Goal: Transaction & Acquisition: Purchase product/service

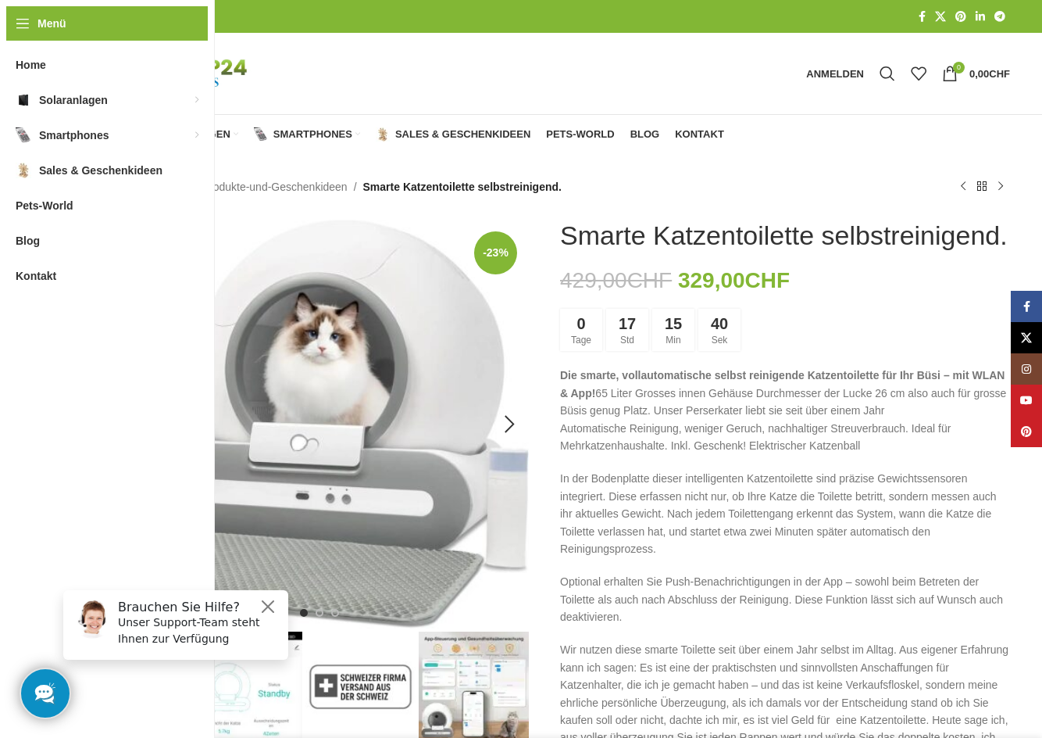
click at [377, 312] on img "1 / 11" at bounding box center [304, 424] width 450 height 409
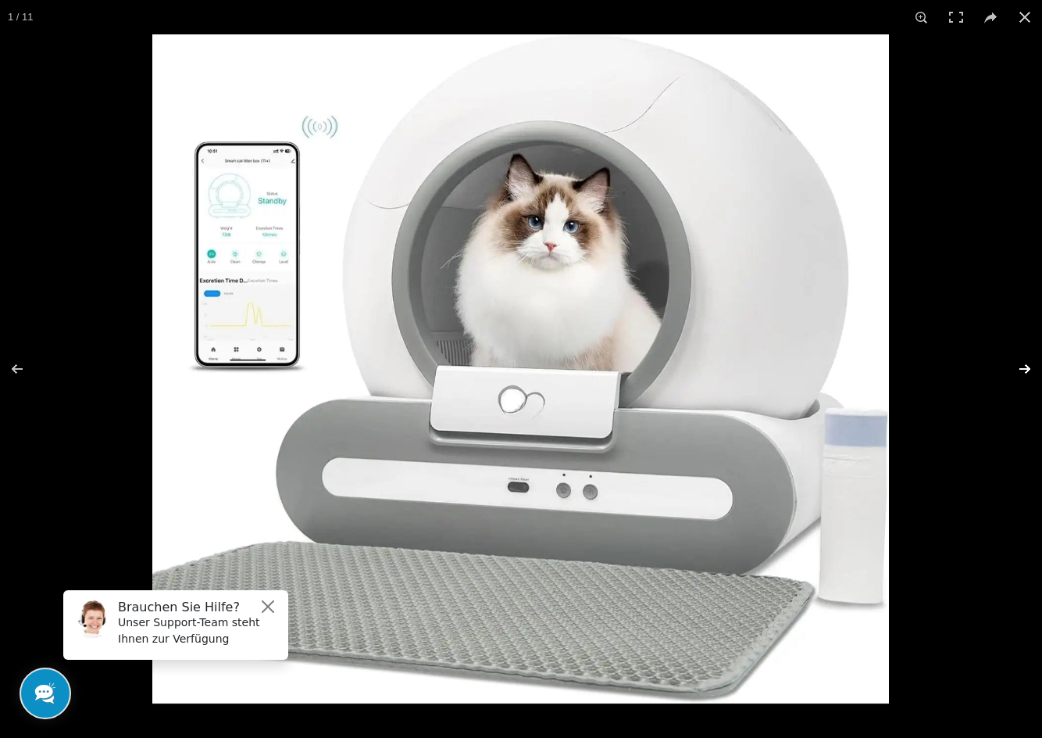
click at [1027, 366] on button at bounding box center [1015, 369] width 55 height 78
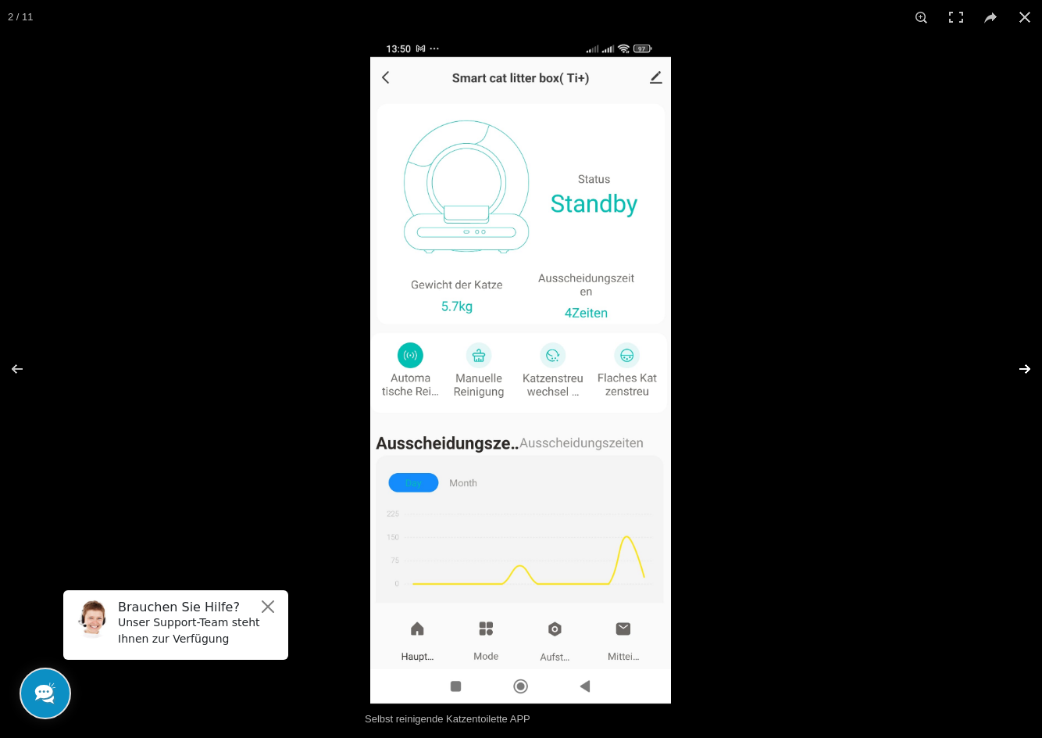
click at [1027, 366] on button at bounding box center [1015, 369] width 55 height 78
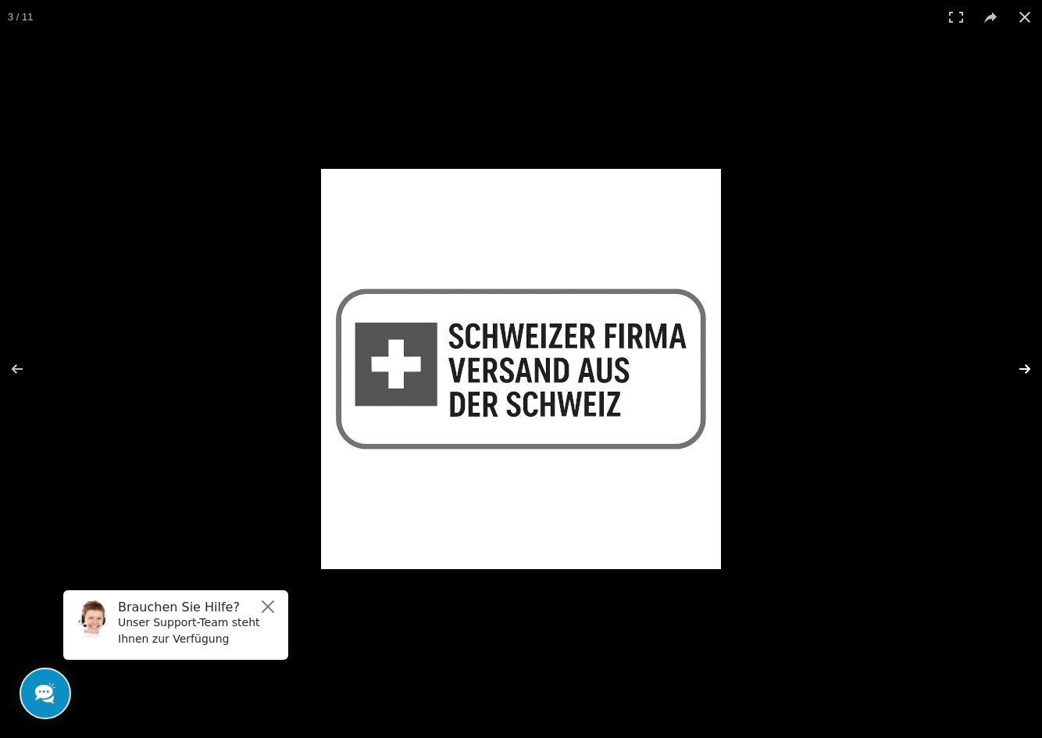
click at [1029, 367] on button at bounding box center [1015, 369] width 55 height 78
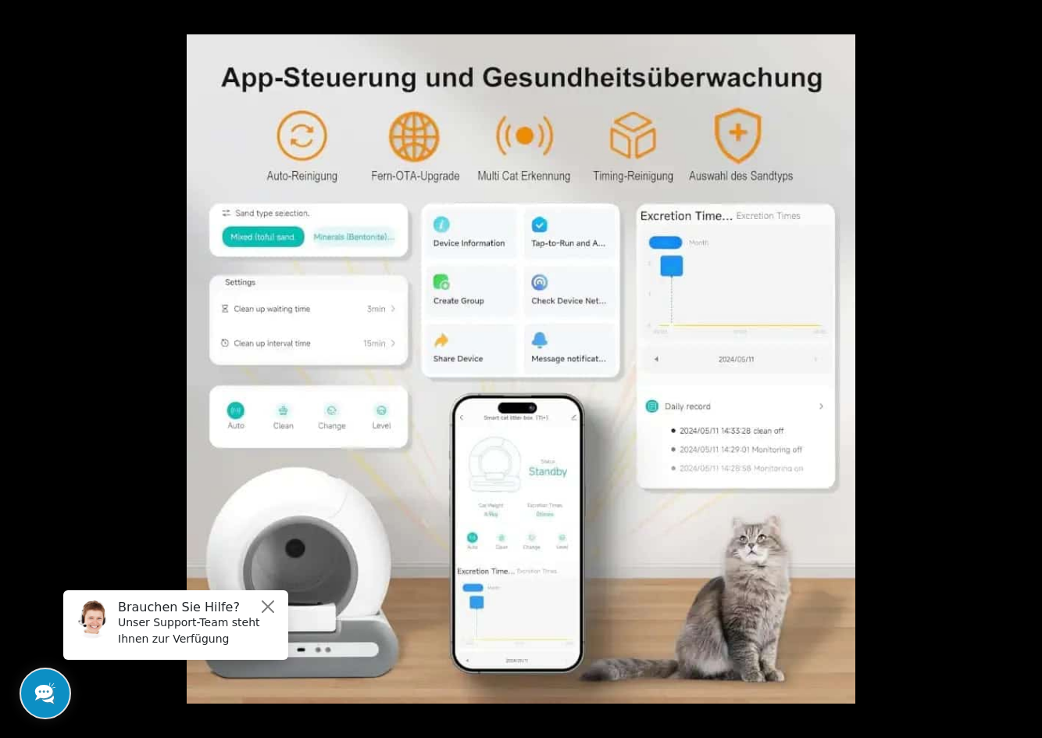
click at [1029, 367] on button at bounding box center [1015, 369] width 55 height 78
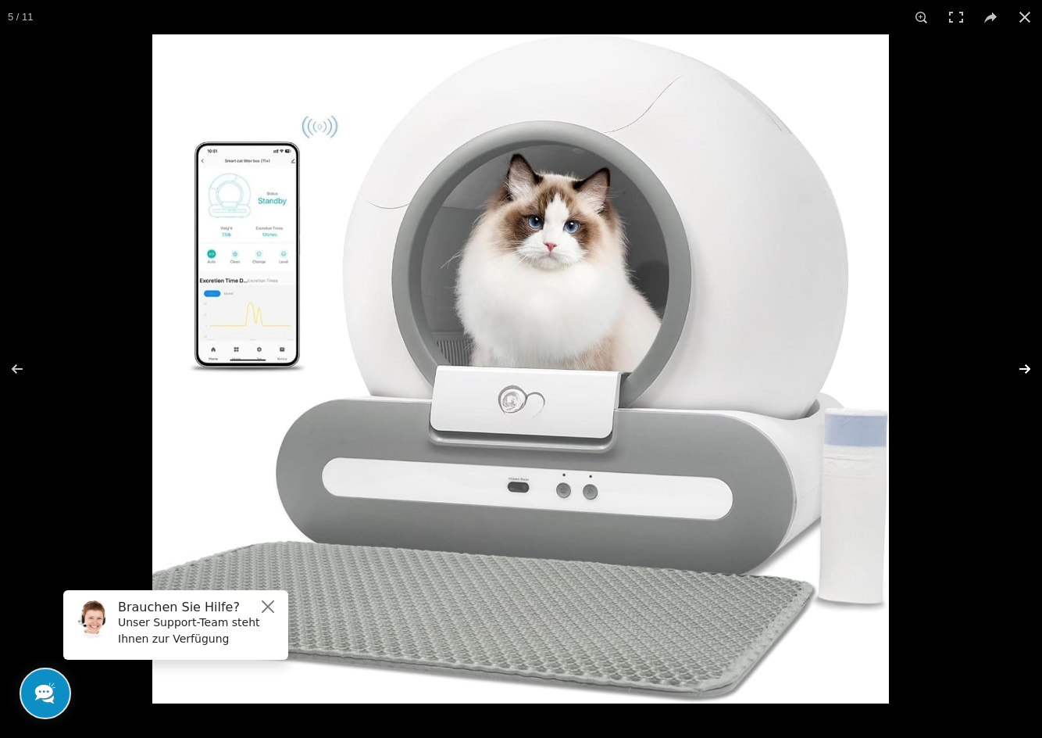
click at [1027, 370] on button at bounding box center [1015, 369] width 55 height 78
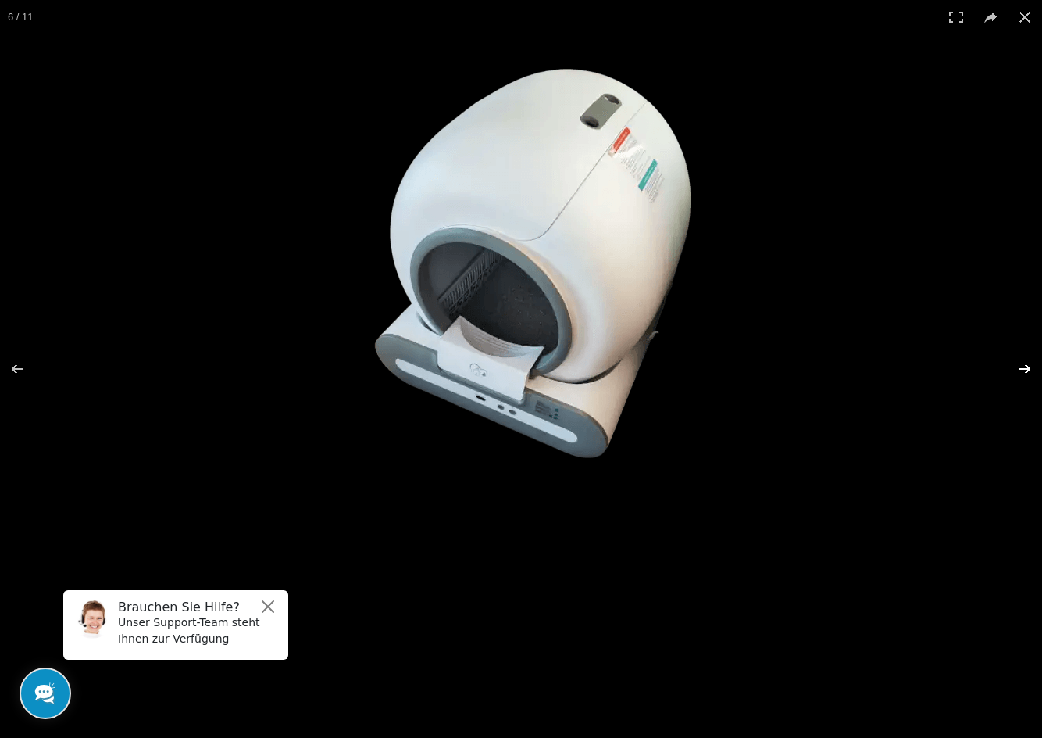
click at [1027, 367] on button at bounding box center [1015, 369] width 55 height 78
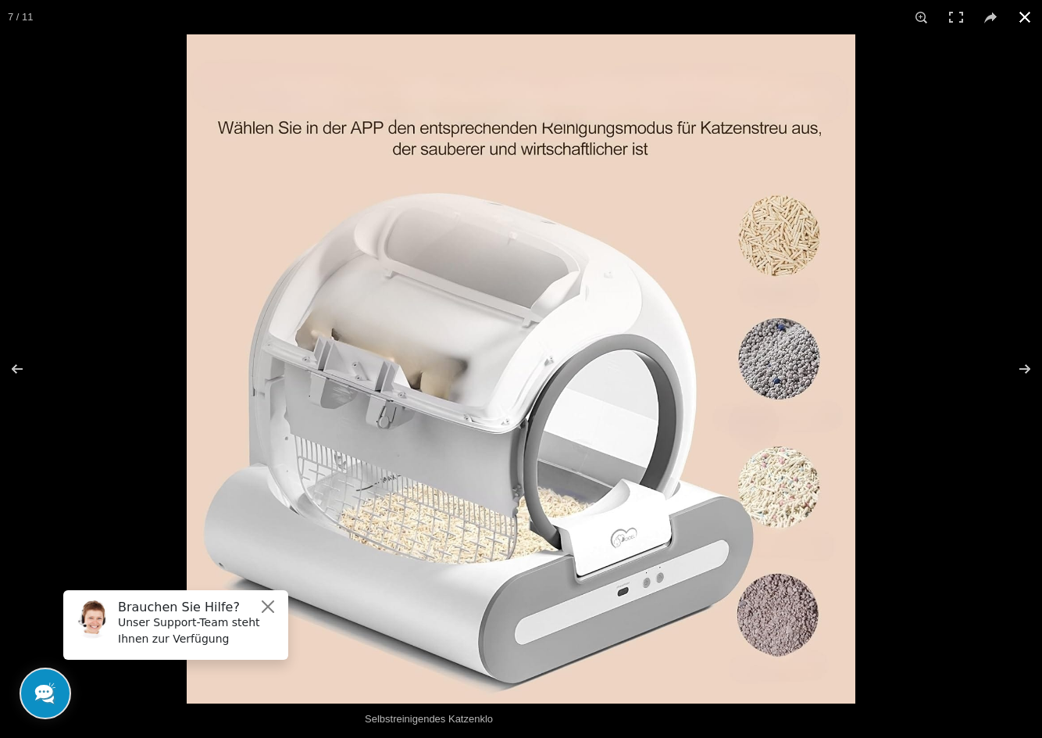
click at [981, 113] on div at bounding box center [708, 403] width 1042 height 738
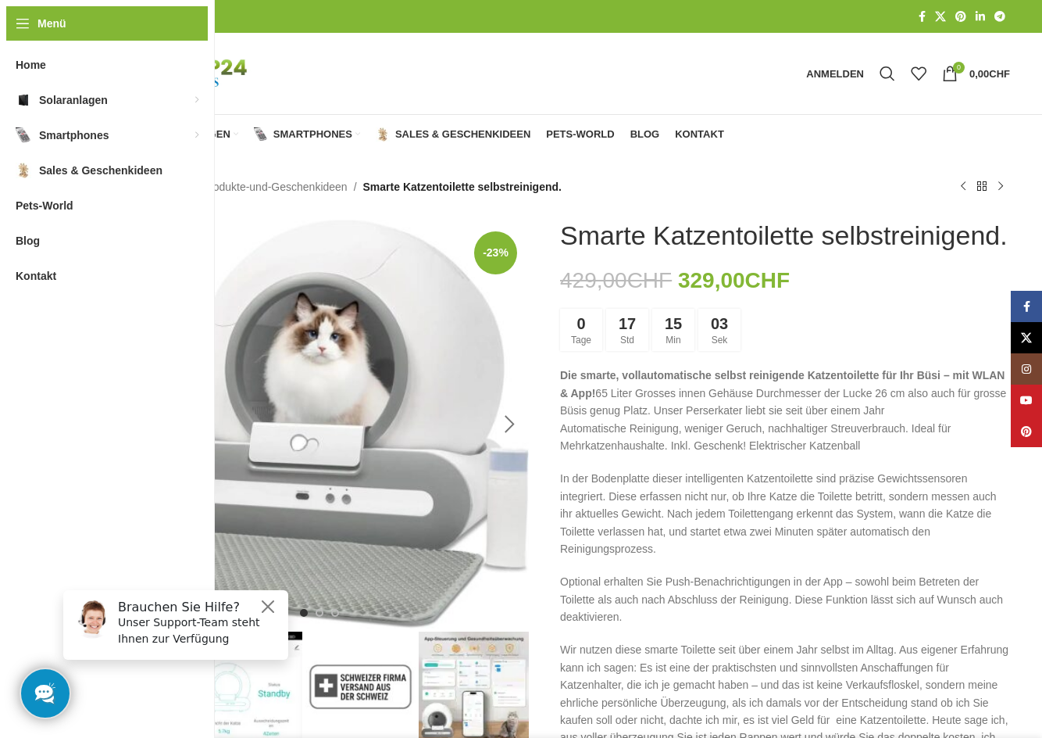
click at [510, 424] on div "Next slide" at bounding box center [509, 424] width 39 height 39
click at [512, 422] on div "Next slide" at bounding box center [509, 424] width 39 height 39
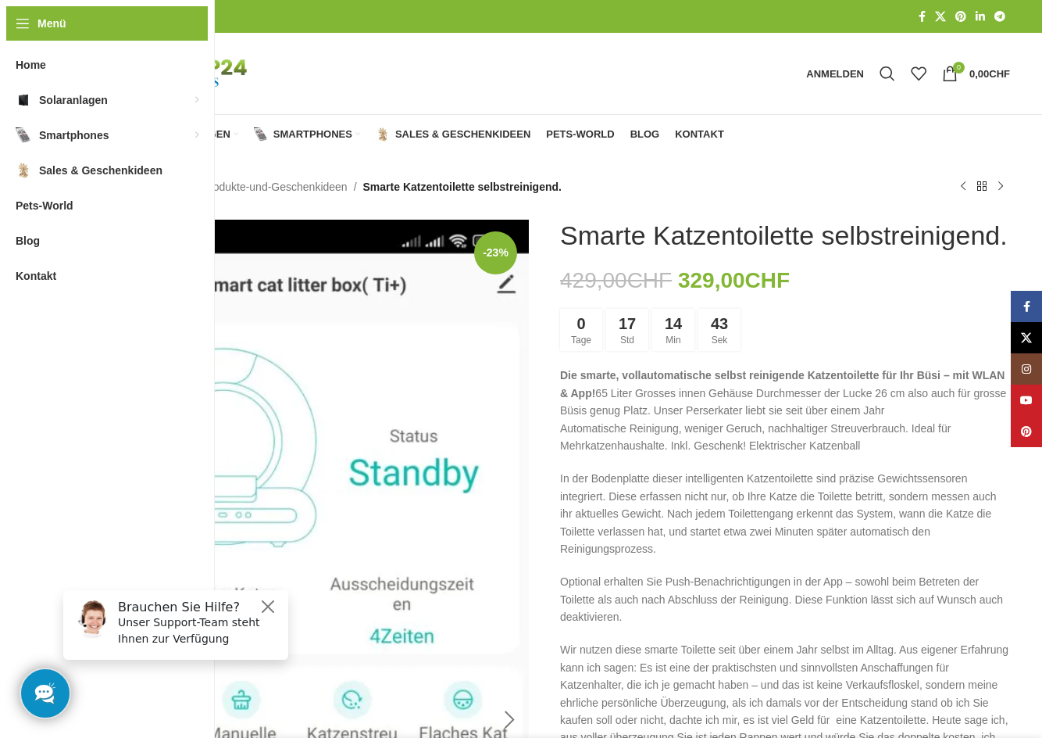
click at [516, 421] on img "2 / 11" at bounding box center [304, 720] width 450 height 1000
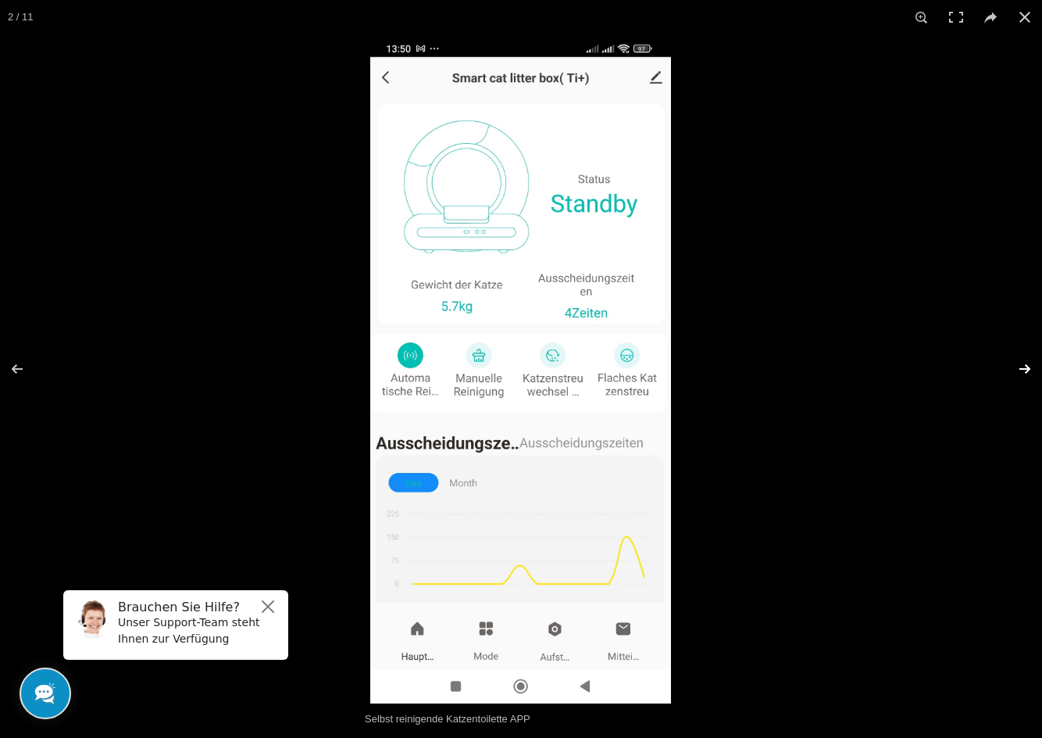
click at [1034, 365] on button at bounding box center [1015, 369] width 55 height 78
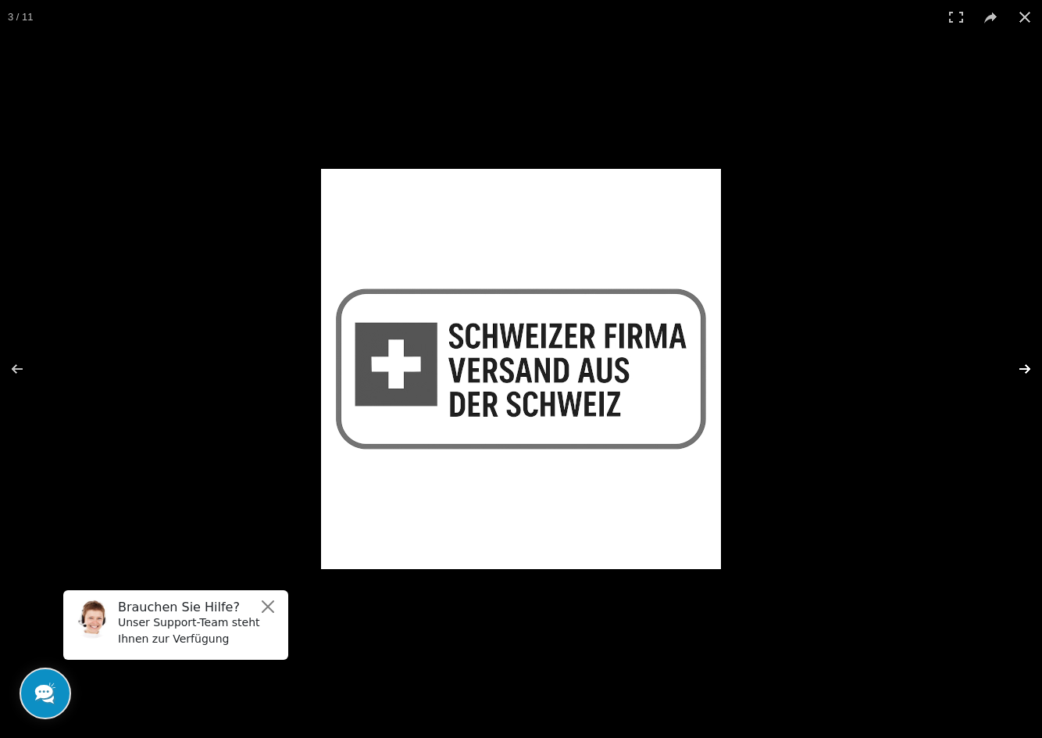
click at [1031, 365] on button at bounding box center [1015, 369] width 55 height 78
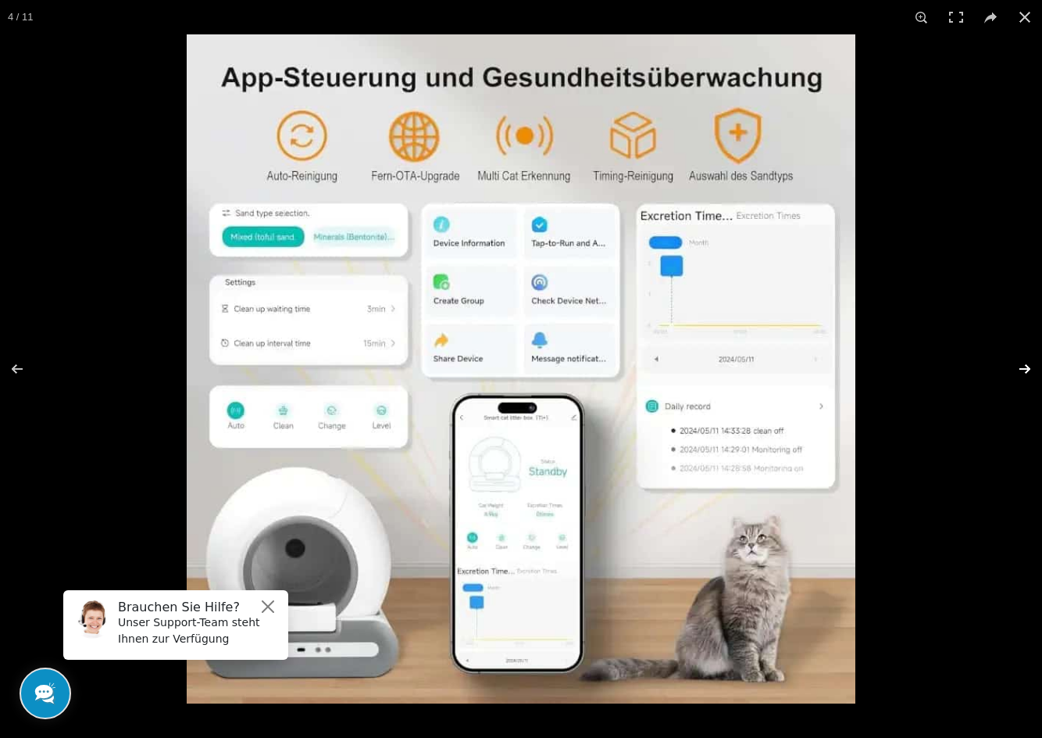
click at [1031, 365] on button at bounding box center [1015, 369] width 55 height 78
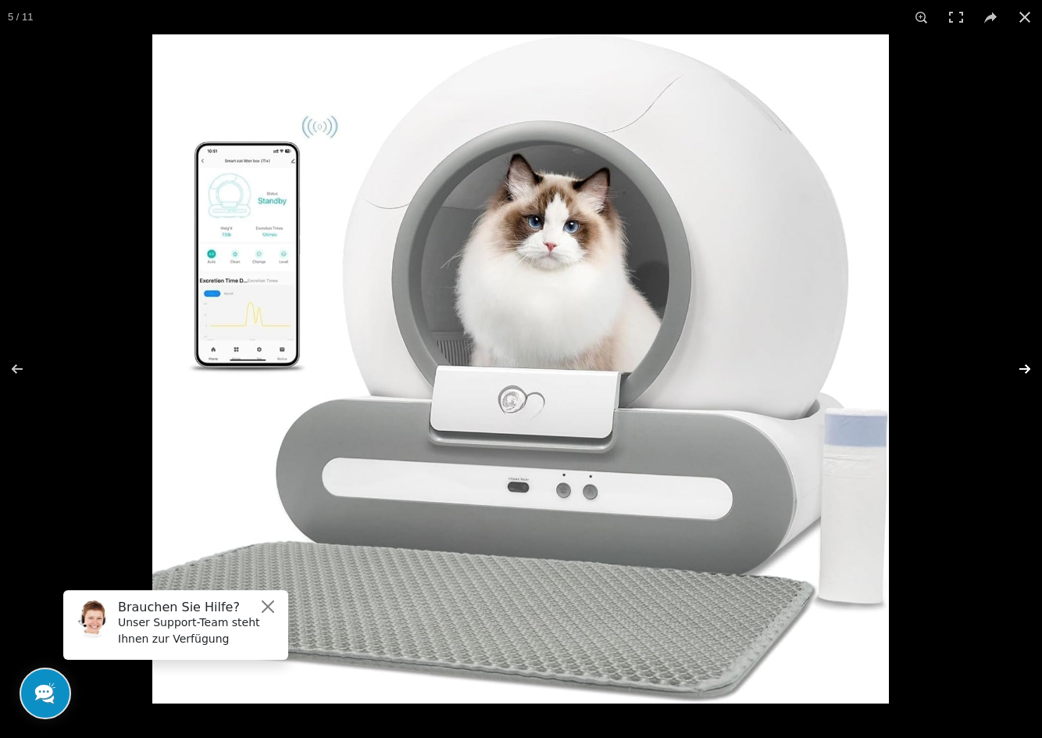
click at [1031, 365] on button at bounding box center [1015, 369] width 55 height 78
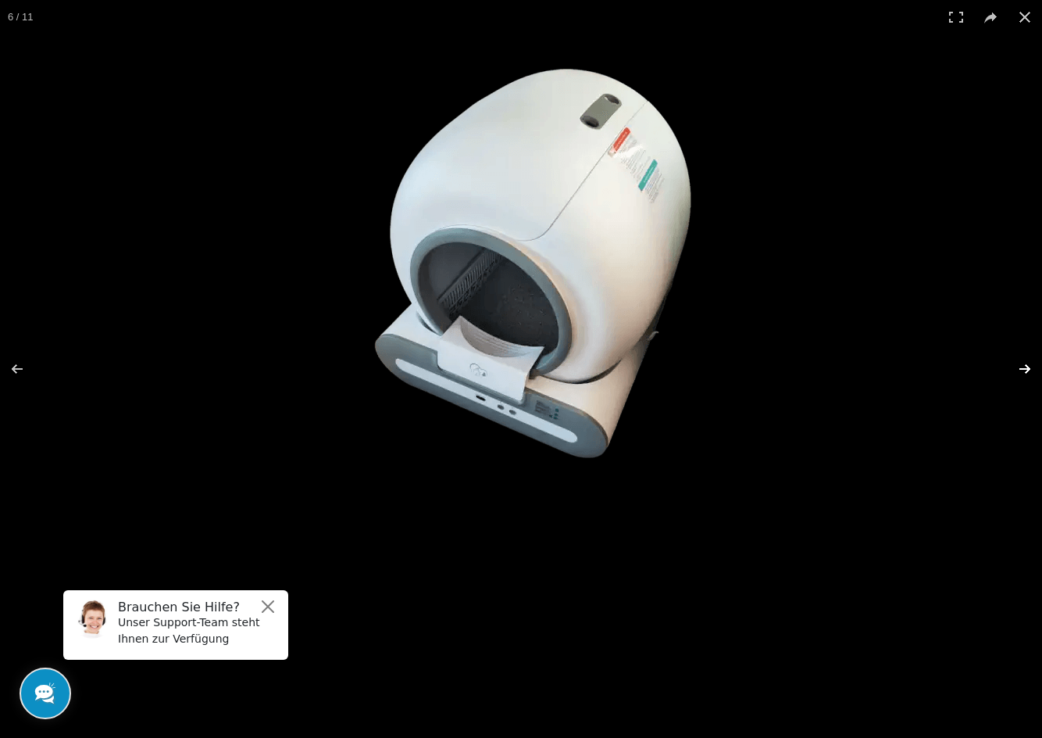
click at [1031, 365] on button at bounding box center [1015, 369] width 55 height 78
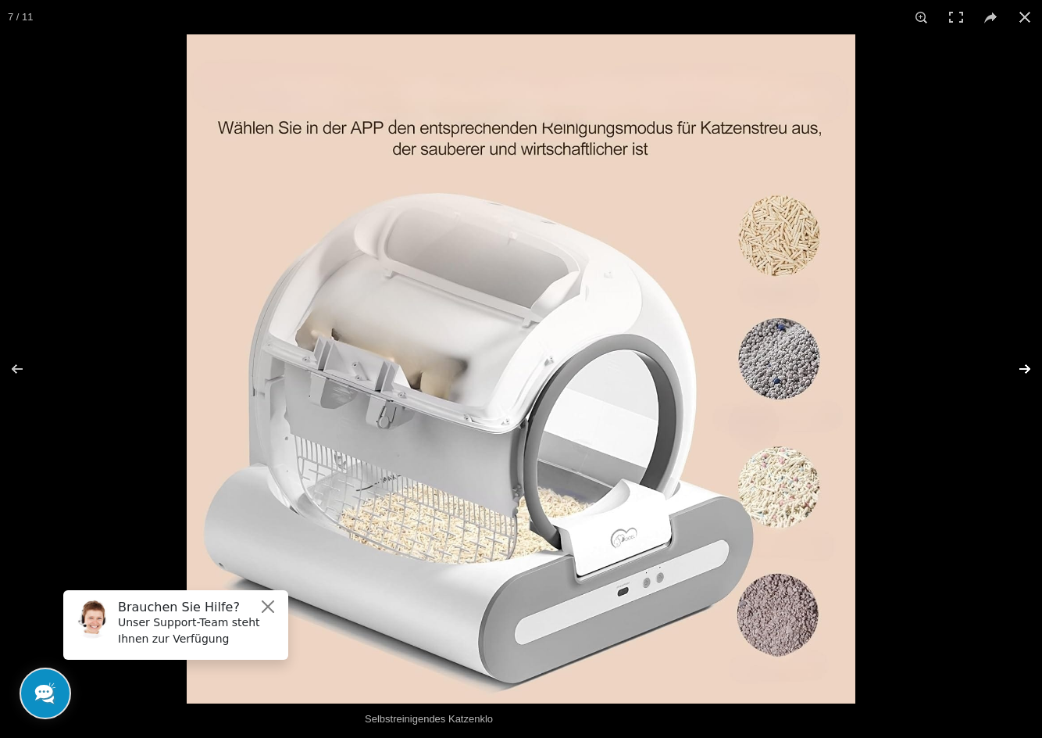
click at [1032, 365] on button at bounding box center [1015, 369] width 55 height 78
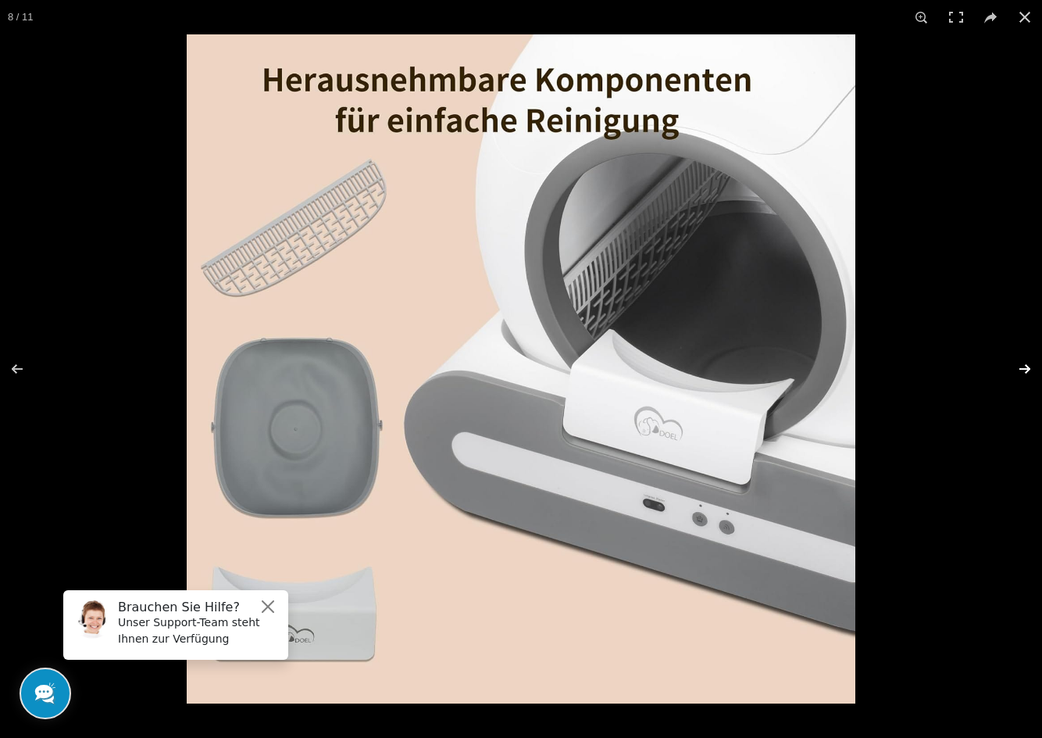
click at [1031, 366] on button at bounding box center [1015, 369] width 55 height 78
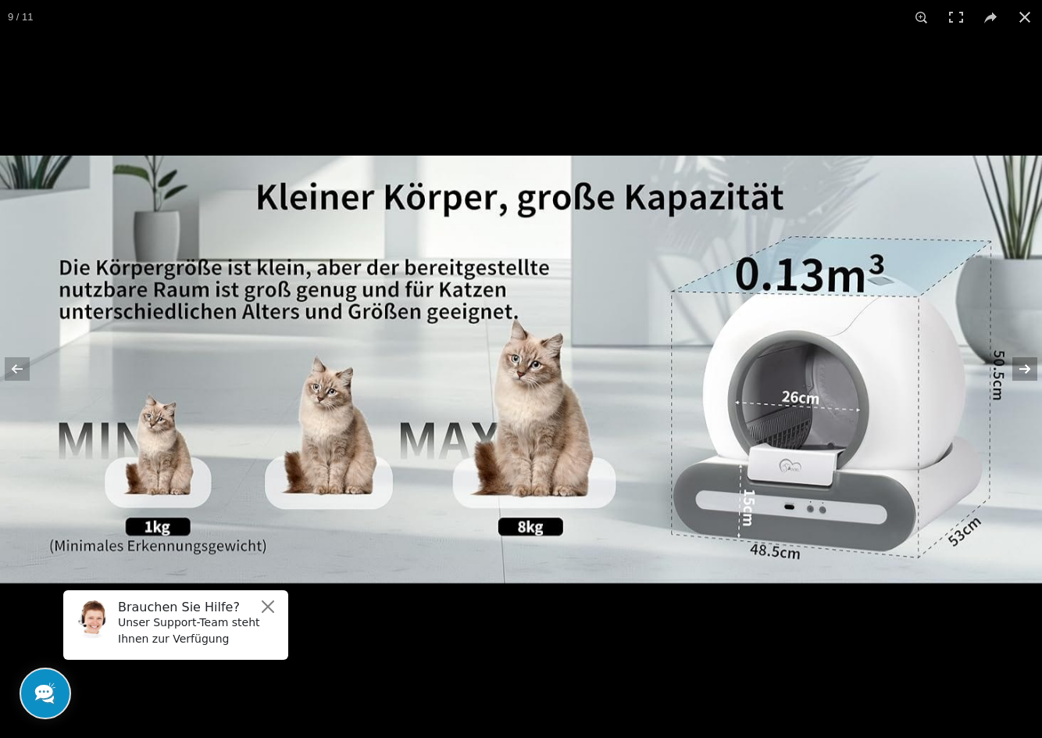
click at [1024, 365] on button at bounding box center [1015, 369] width 55 height 78
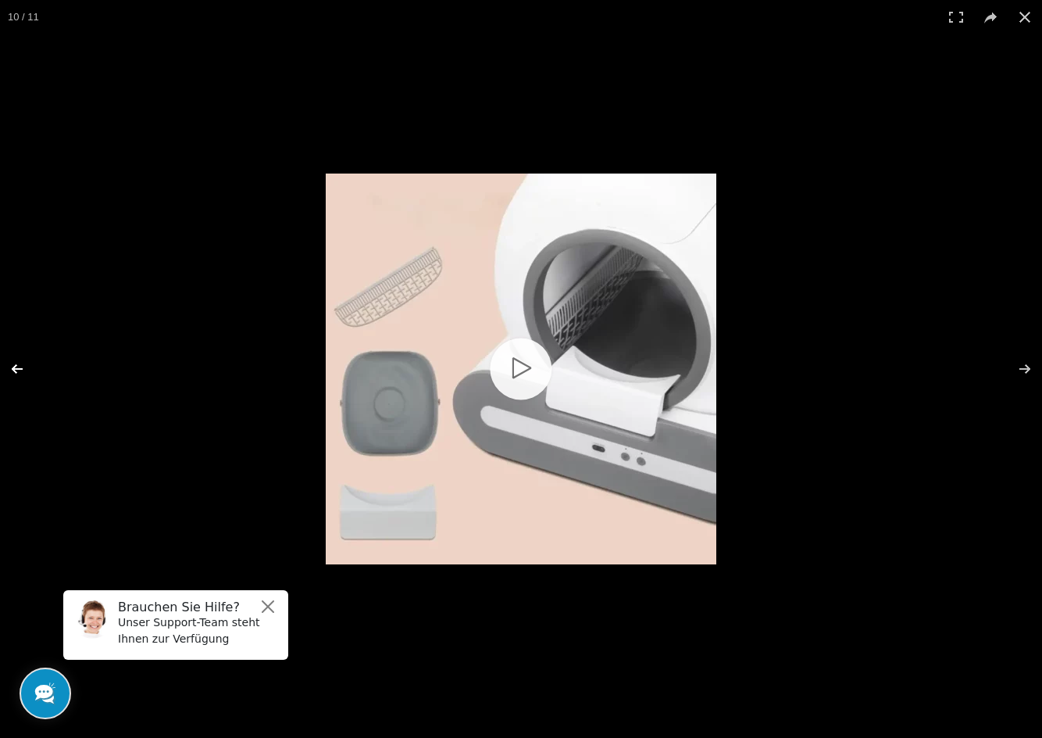
click at [13, 372] on button at bounding box center [27, 369] width 55 height 78
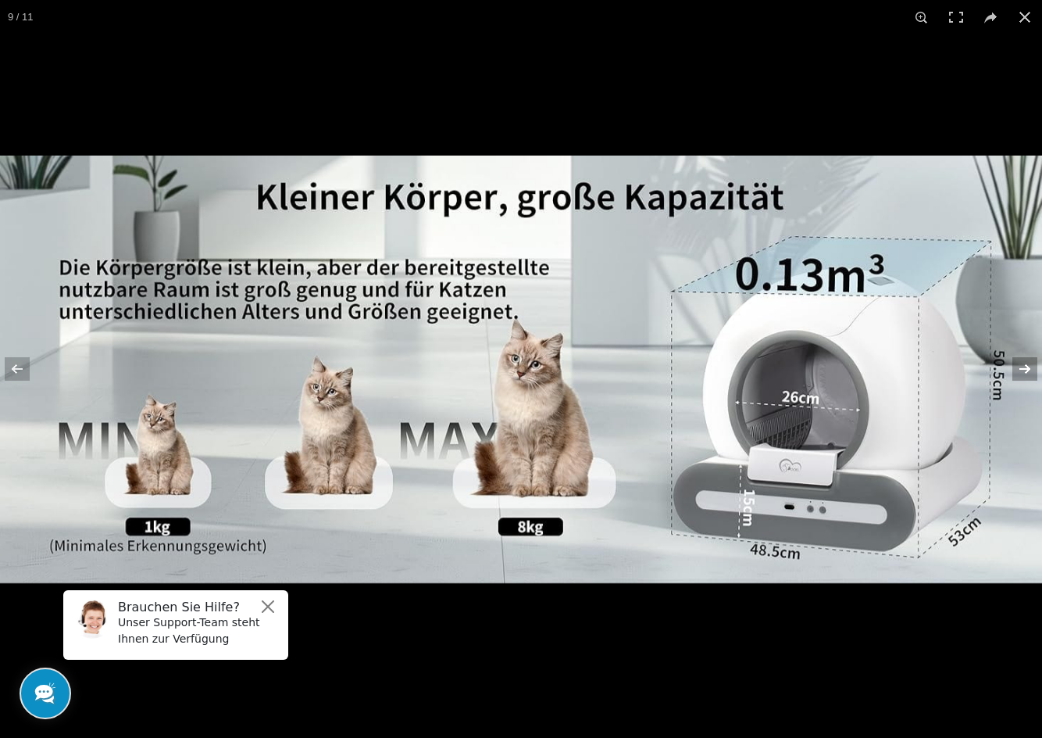
click at [1029, 363] on button at bounding box center [1015, 369] width 55 height 78
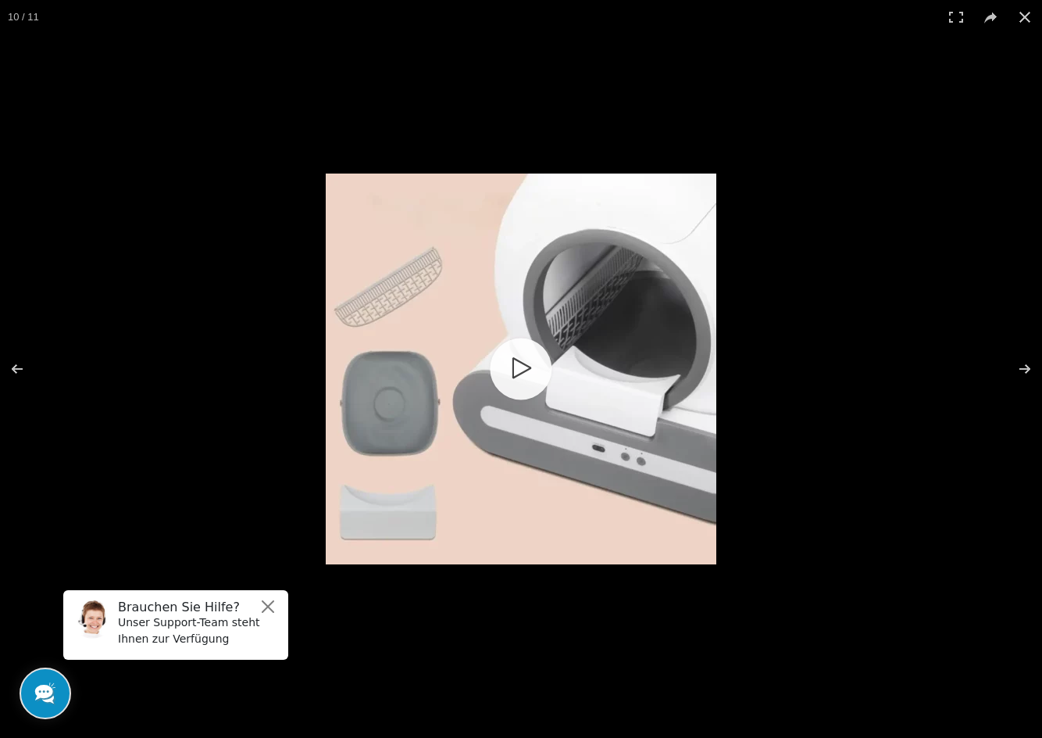
click at [525, 366] on link "10 / 11" at bounding box center [521, 368] width 61 height 61
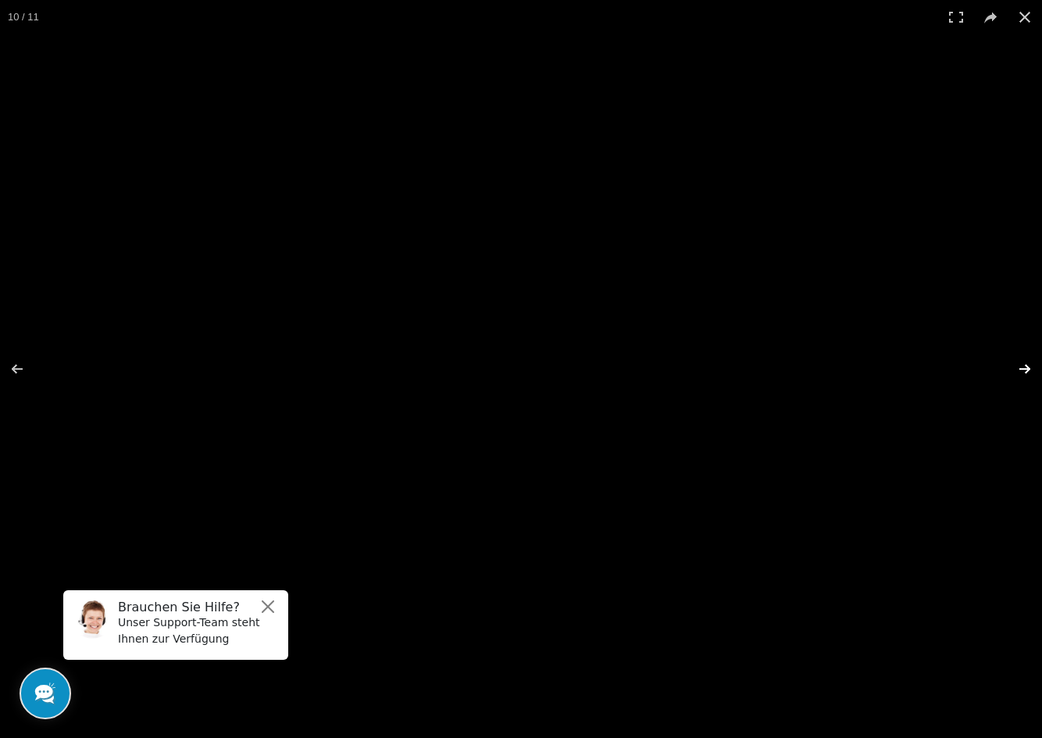
click at [1028, 365] on button at bounding box center [1015, 369] width 55 height 78
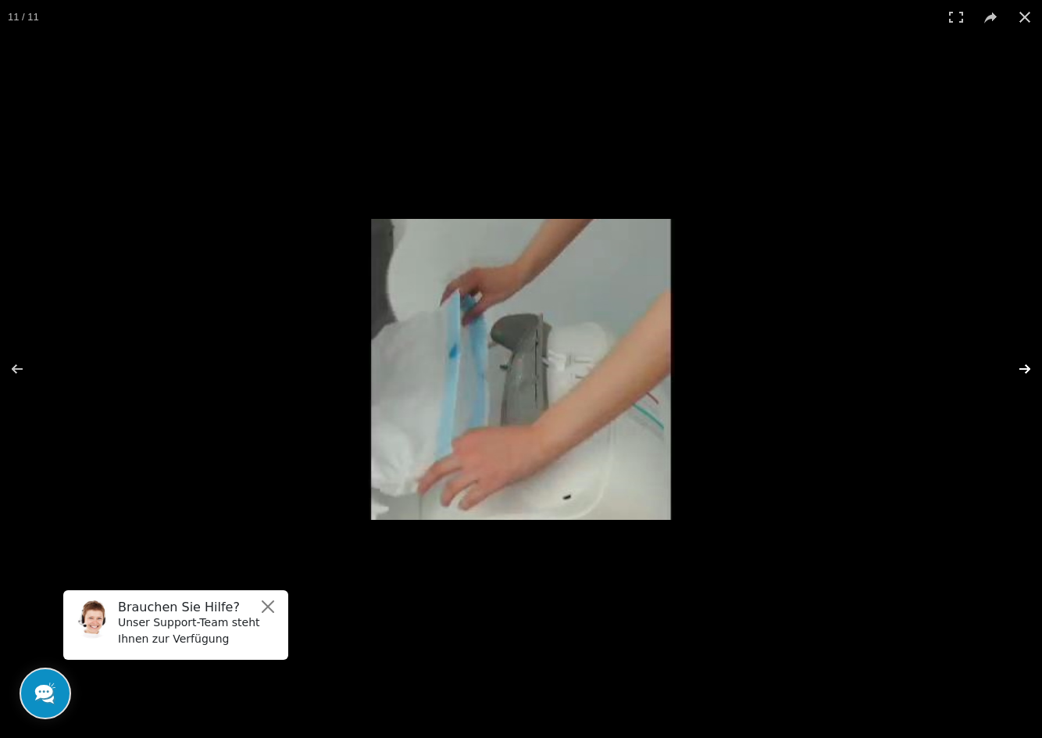
click at [1028, 363] on button at bounding box center [1015, 369] width 55 height 78
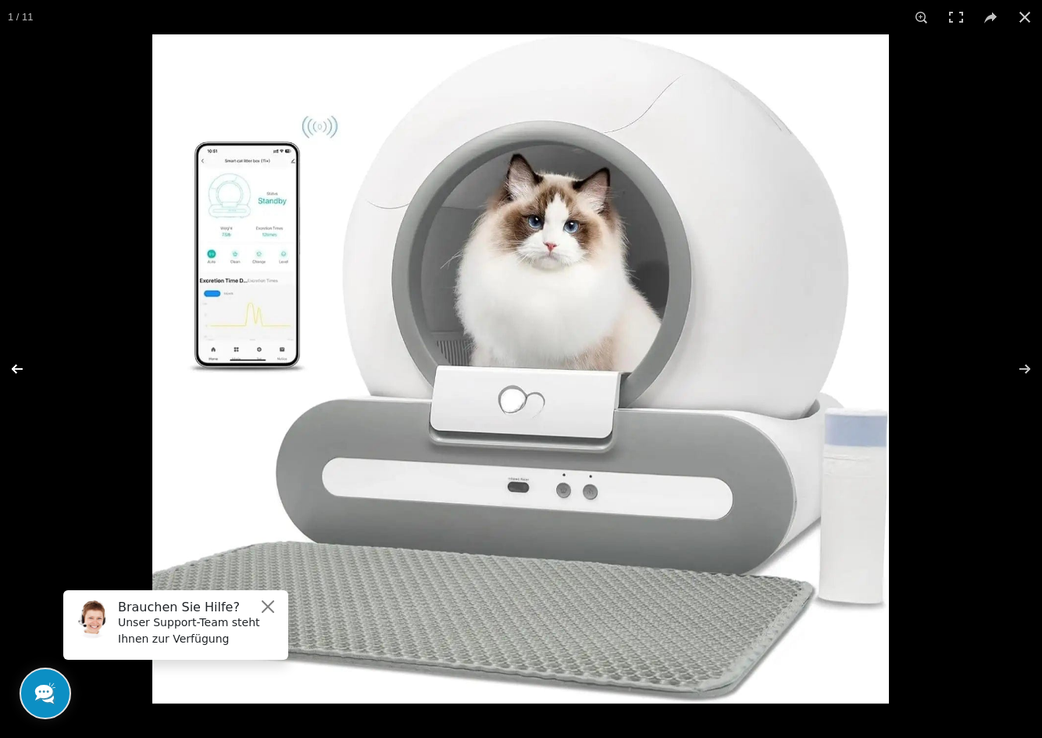
click at [16, 369] on button at bounding box center [27, 369] width 55 height 78
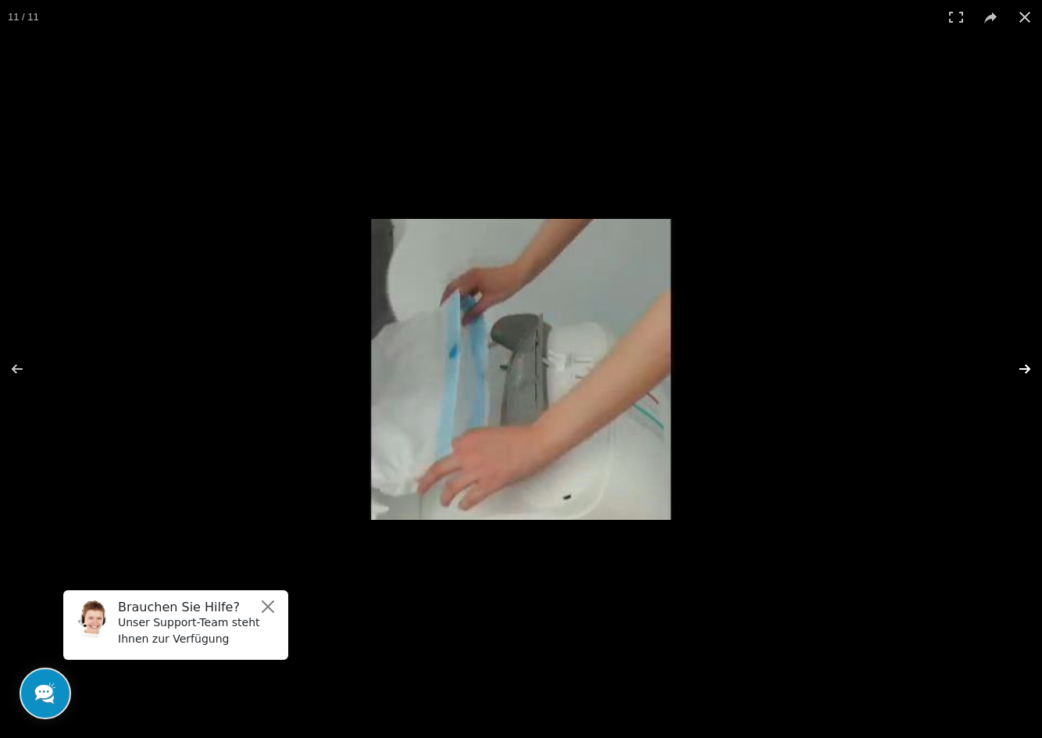
click at [1031, 368] on button at bounding box center [1015, 369] width 55 height 78
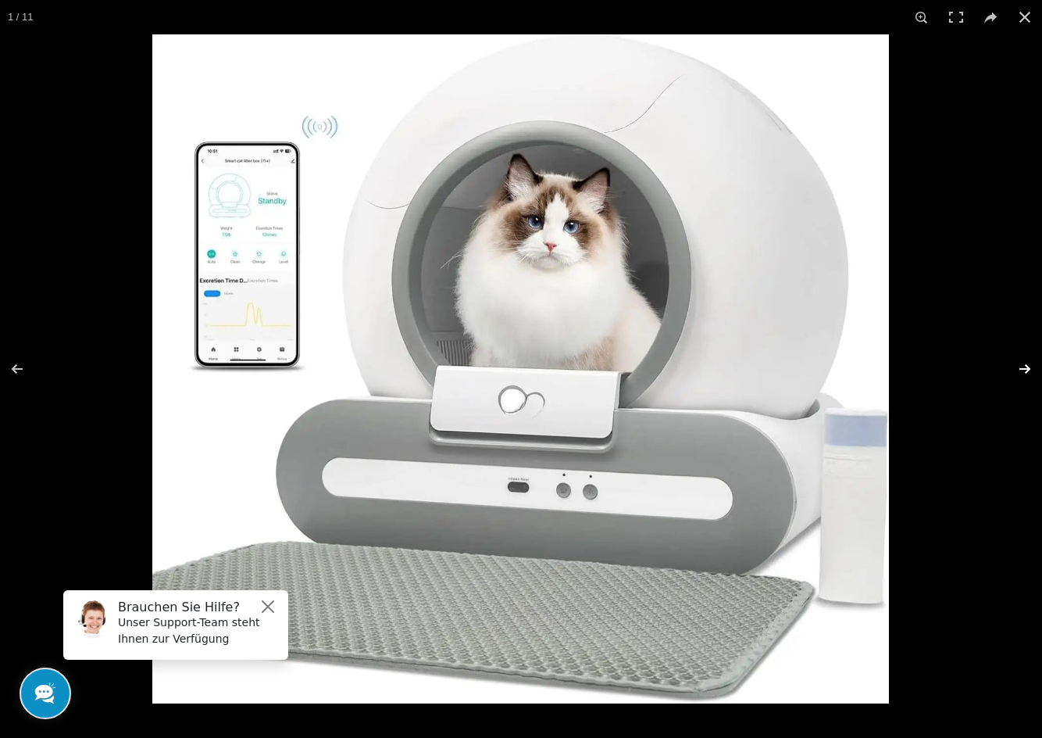
click at [1028, 366] on button at bounding box center [1015, 369] width 55 height 78
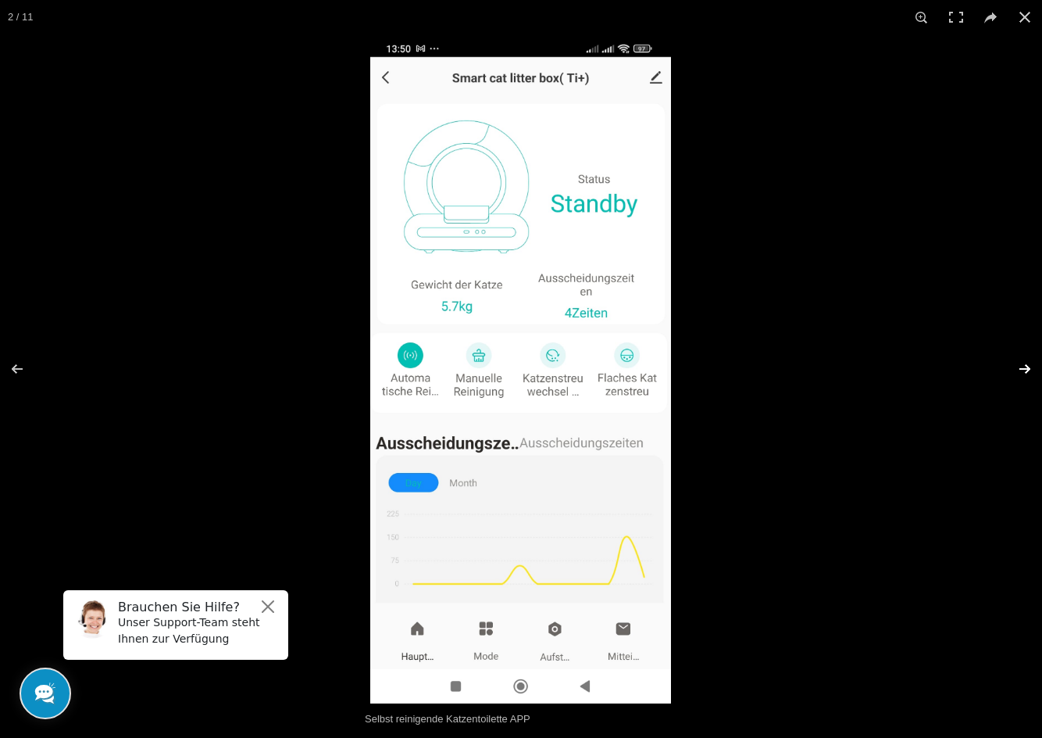
click at [1027, 365] on button at bounding box center [1015, 369] width 55 height 78
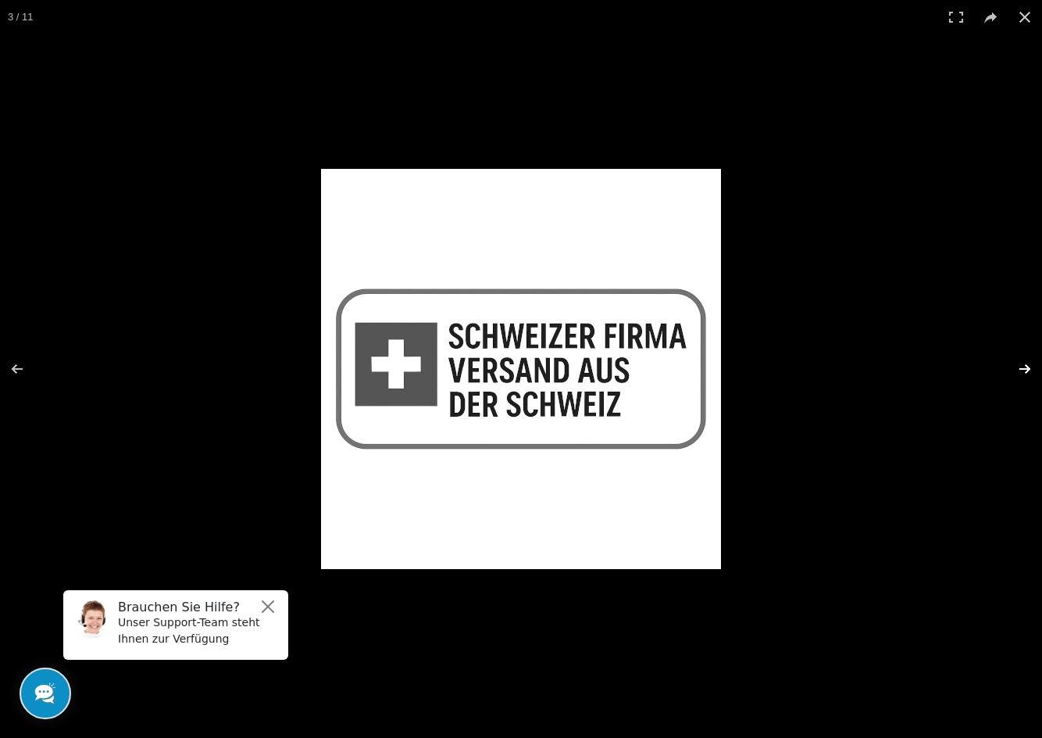
click at [1022, 367] on button at bounding box center [1015, 369] width 55 height 78
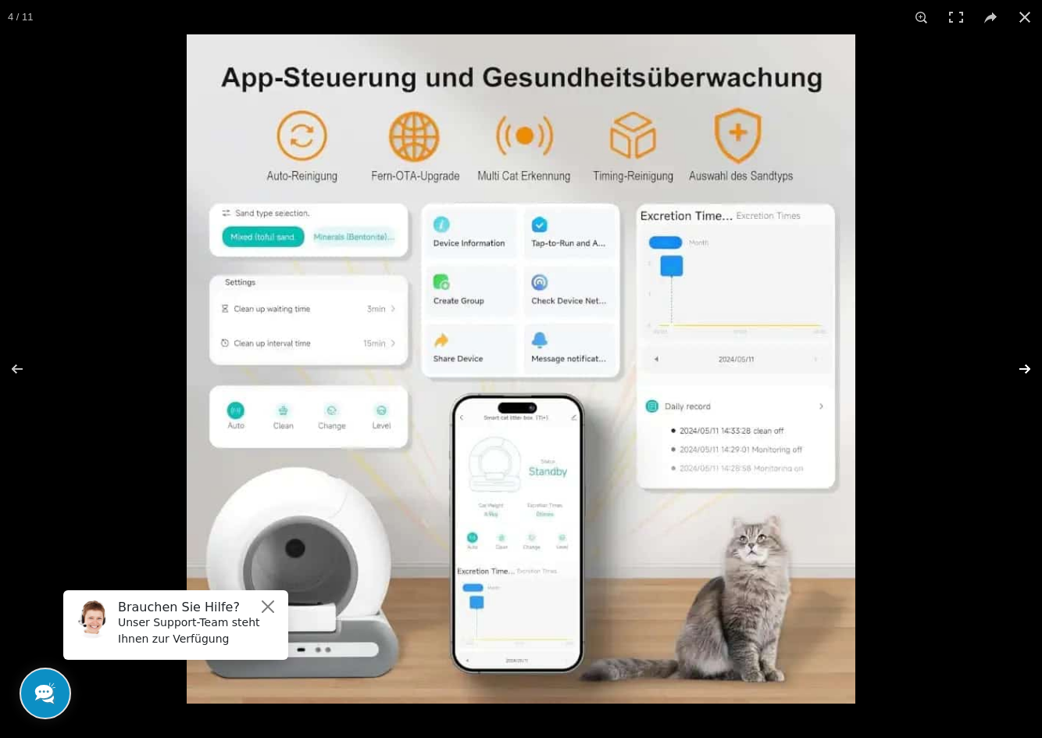
click at [1031, 366] on button at bounding box center [1015, 369] width 55 height 78
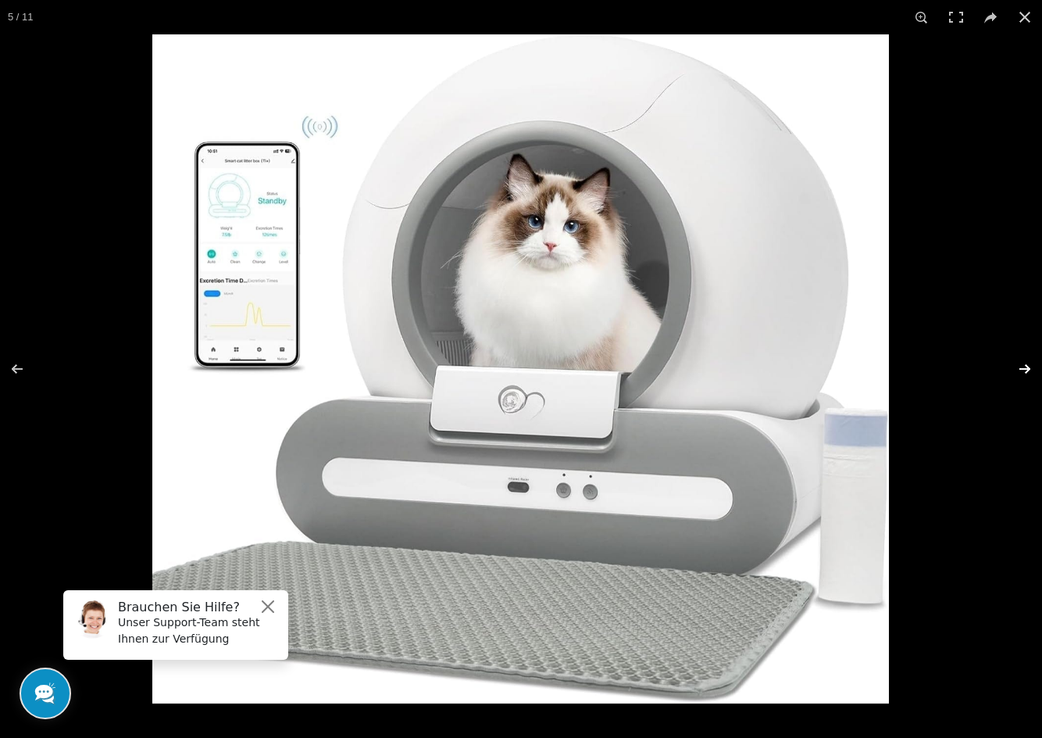
click at [1023, 362] on button at bounding box center [1015, 369] width 55 height 78
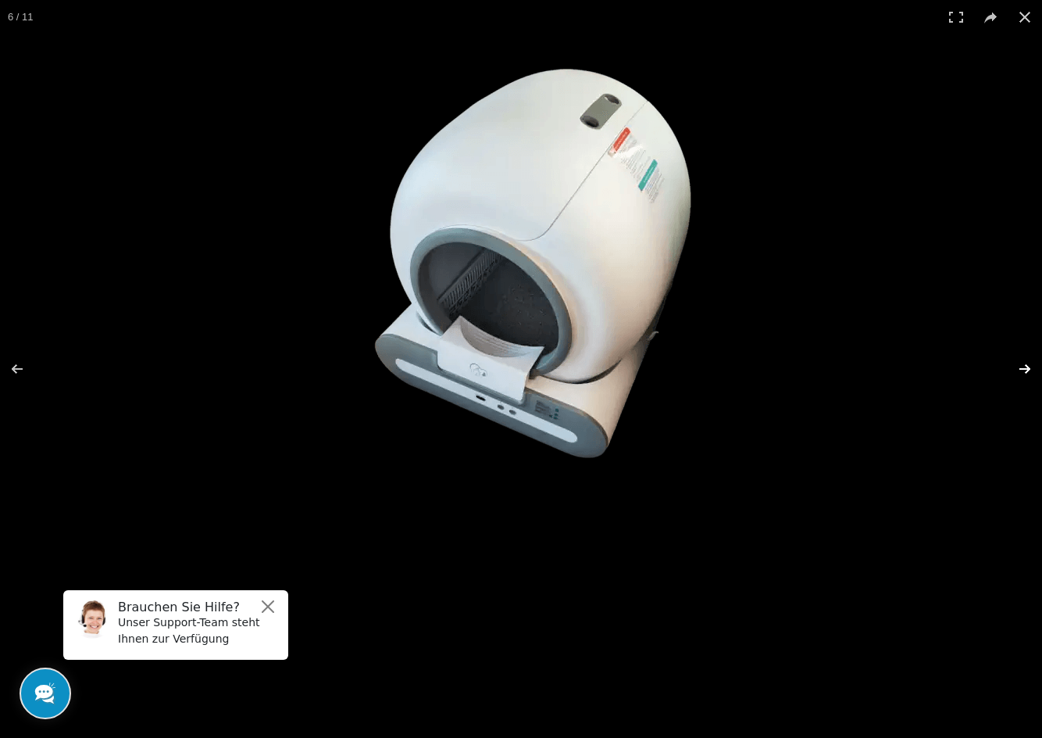
click at [1031, 365] on button at bounding box center [1015, 369] width 55 height 78
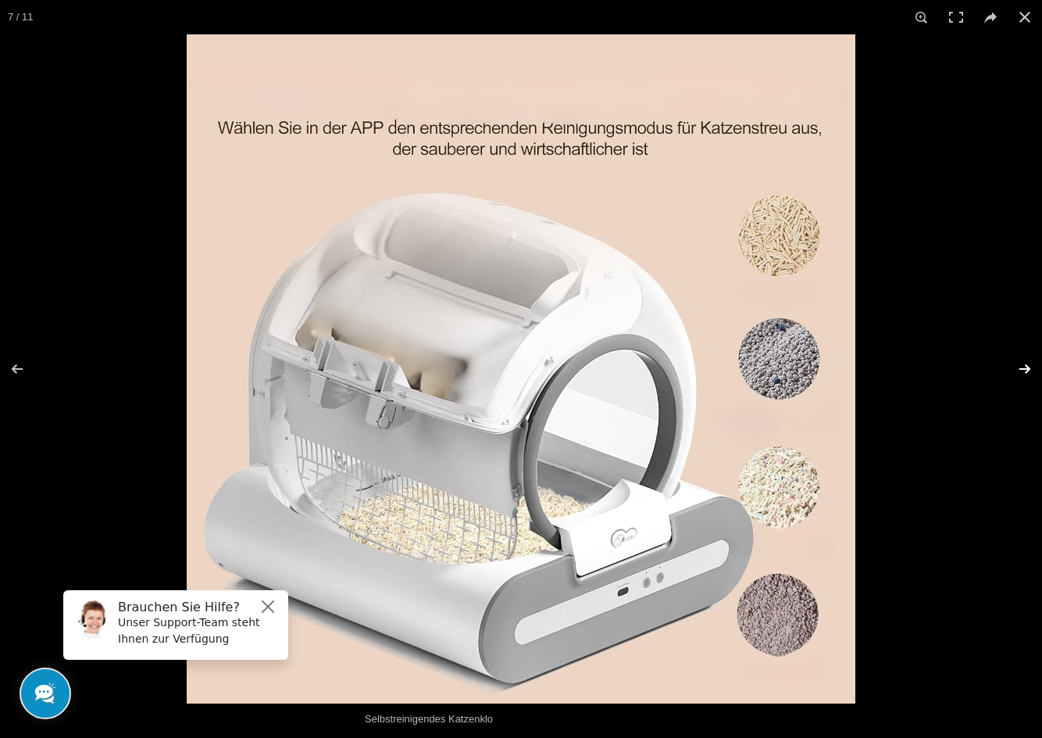
click at [1031, 367] on button at bounding box center [1015, 369] width 55 height 78
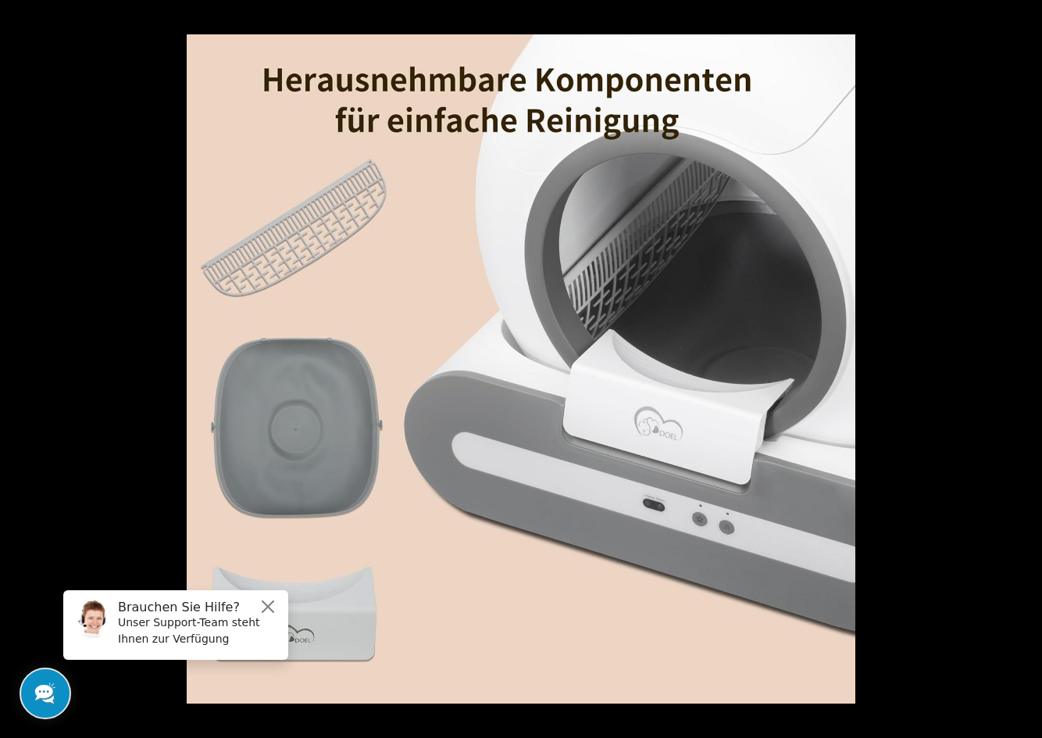
click at [1025, 370] on button at bounding box center [1015, 369] width 55 height 78
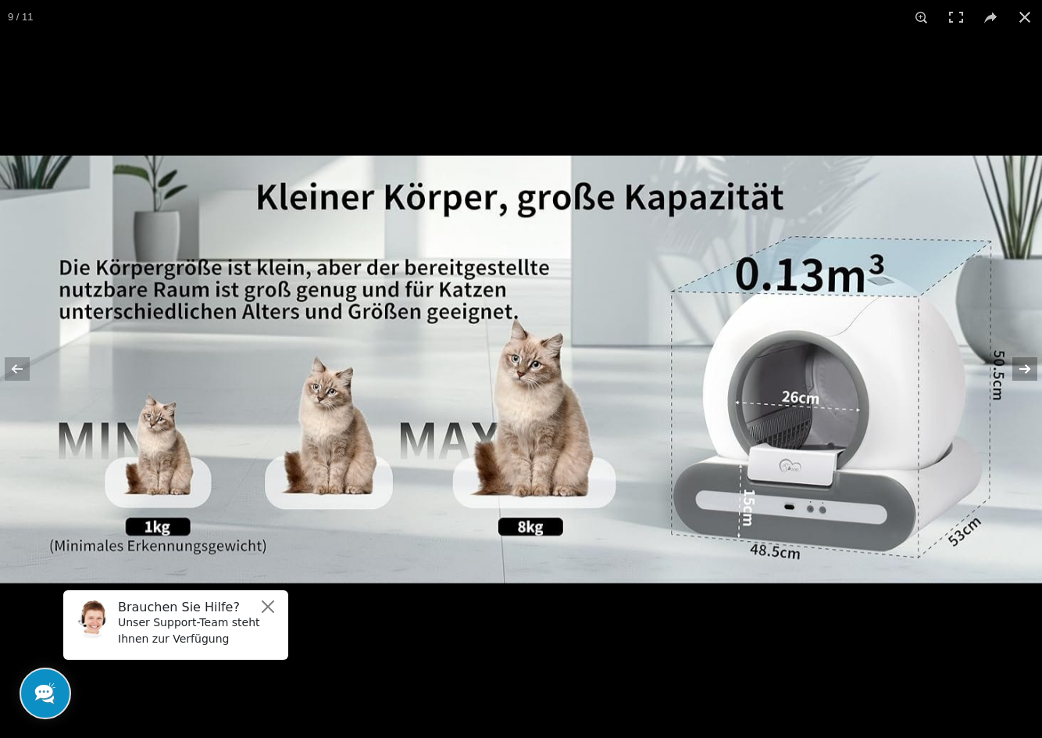
click at [1031, 362] on button at bounding box center [1015, 369] width 55 height 78
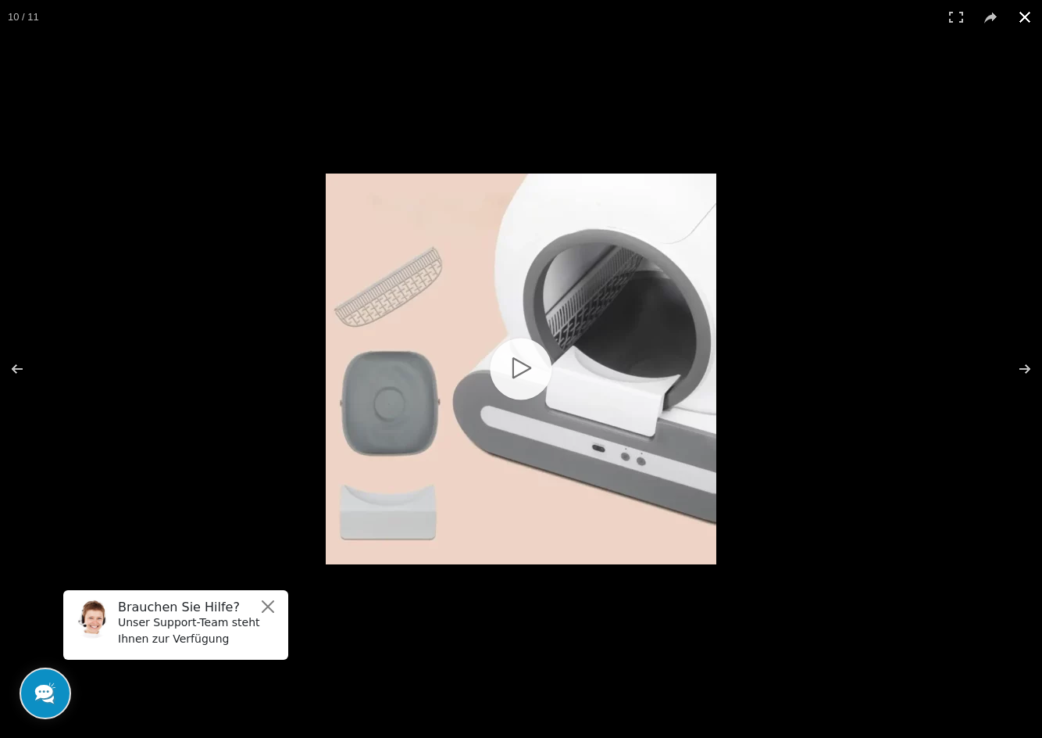
click at [1018, 11] on button at bounding box center [1025, 17] width 34 height 34
